Goal: Check status: Check status

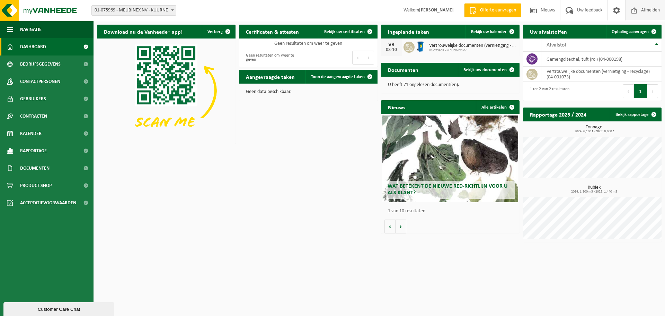
click at [652, 8] on span "Afmelden" at bounding box center [651, 10] width 22 height 20
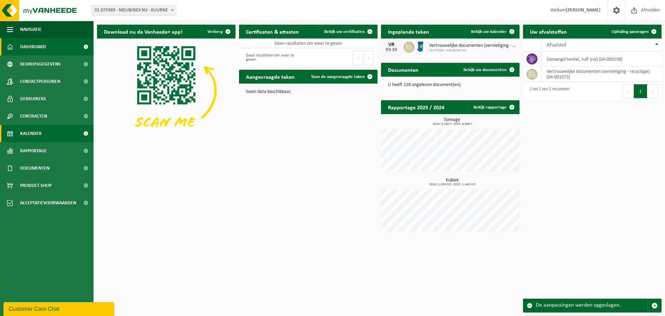
click at [32, 134] on span "Kalender" at bounding box center [30, 133] width 21 height 17
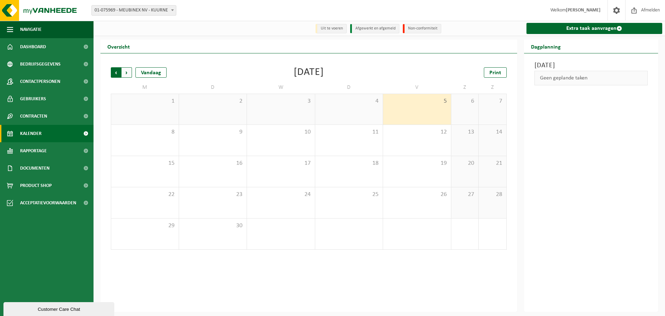
click at [127, 73] on span "Volgende" at bounding box center [127, 72] width 10 height 10
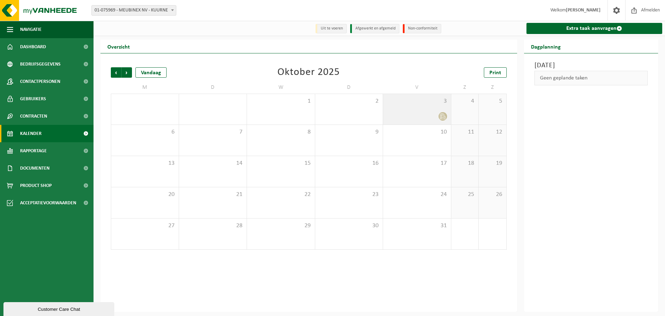
click at [434, 114] on div at bounding box center [417, 116] width 61 height 9
